Goal: Find specific page/section: Find specific page/section

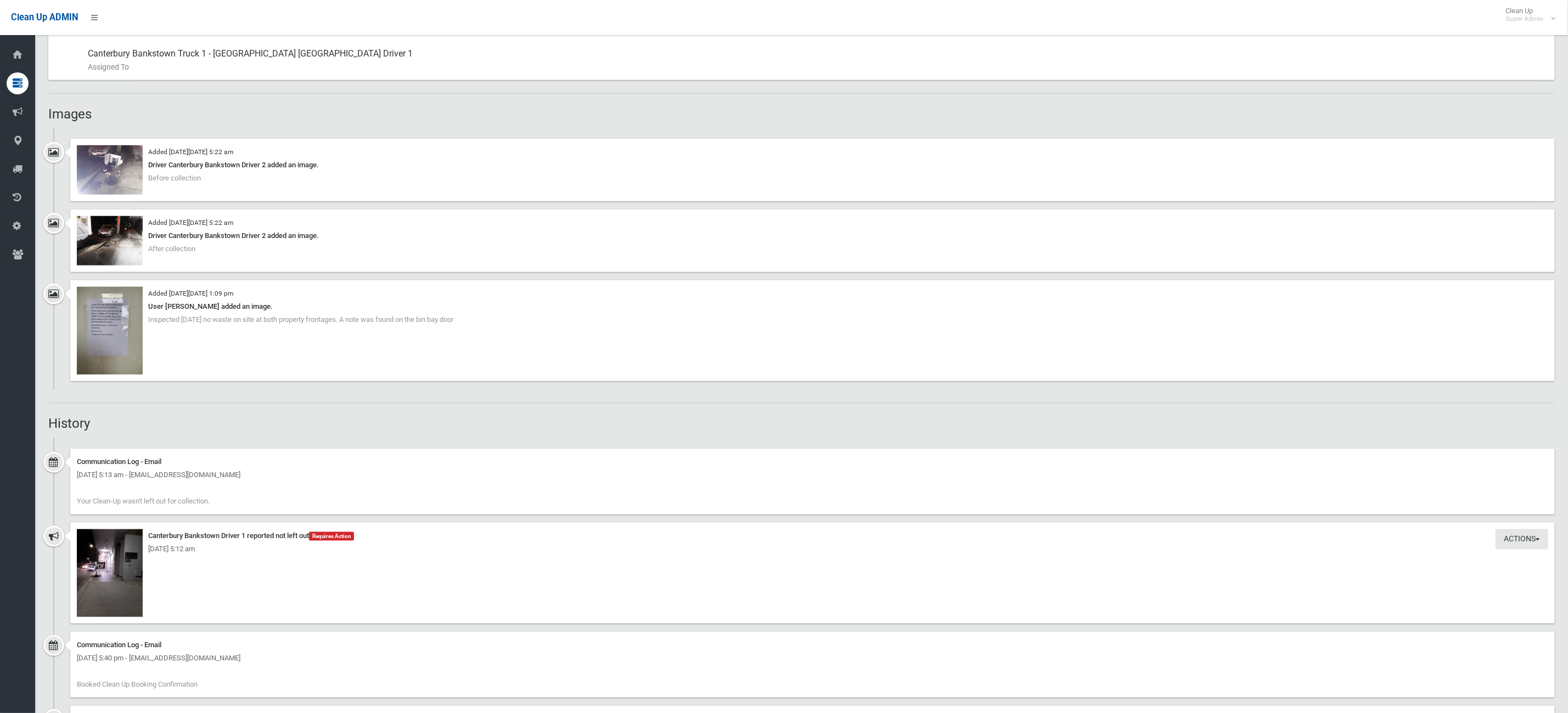
scroll to position [823, 0]
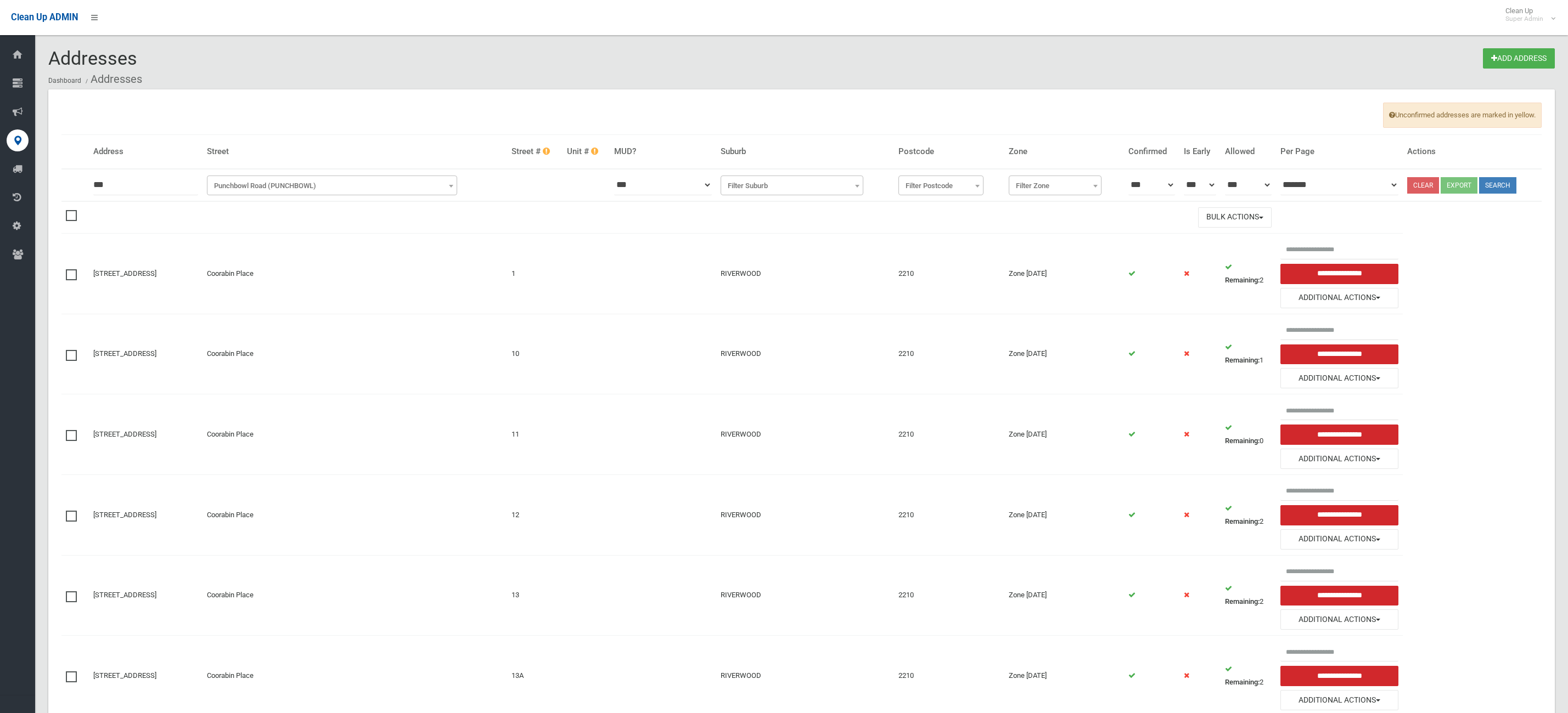
select select "***"
